Goal: Information Seeking & Learning: Learn about a topic

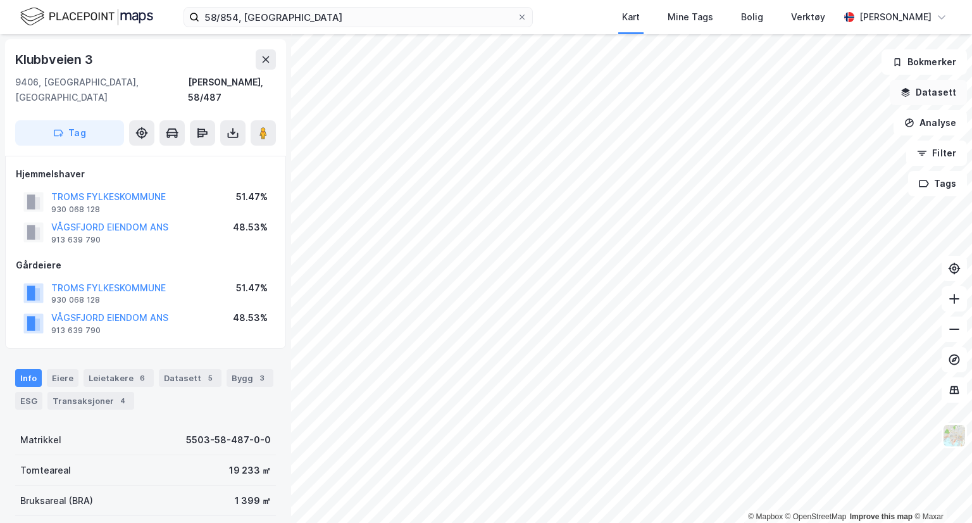
drag, startPoint x: 932, startPoint y: 92, endPoint x: 937, endPoint y: 98, distance: 8.1
click at [937, 98] on button "Datasett" at bounding box center [928, 92] width 77 height 25
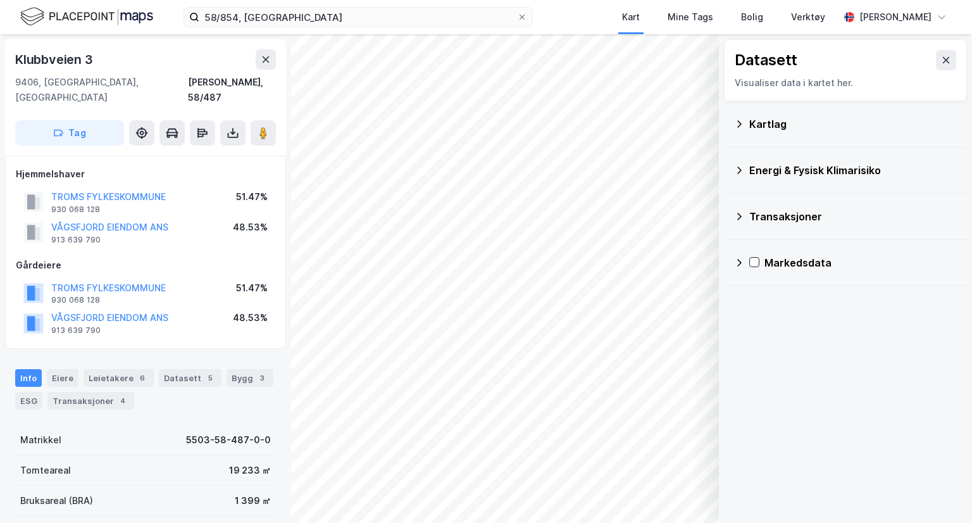
click at [751, 122] on div "Kartlag" at bounding box center [853, 123] width 208 height 15
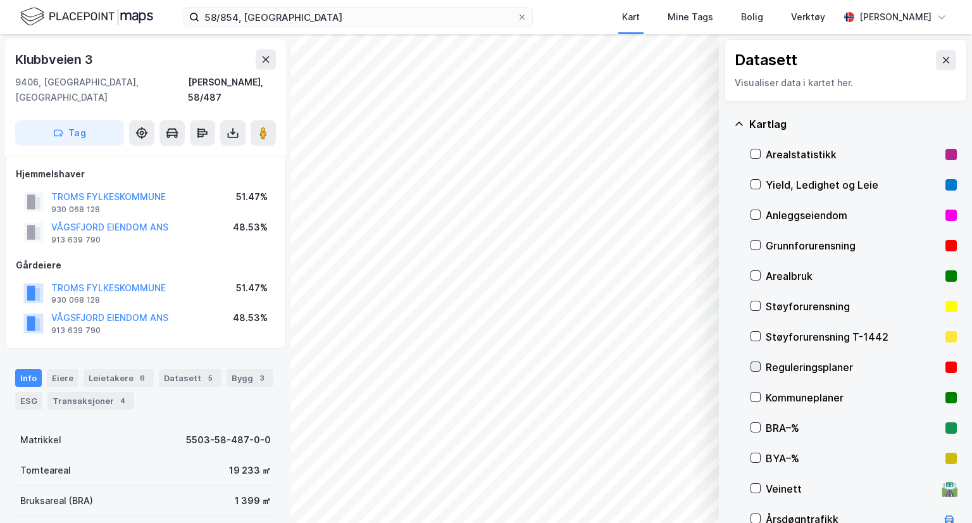
click at [754, 363] on icon at bounding box center [755, 366] width 9 height 9
